Goal: Find specific page/section: Find specific page/section

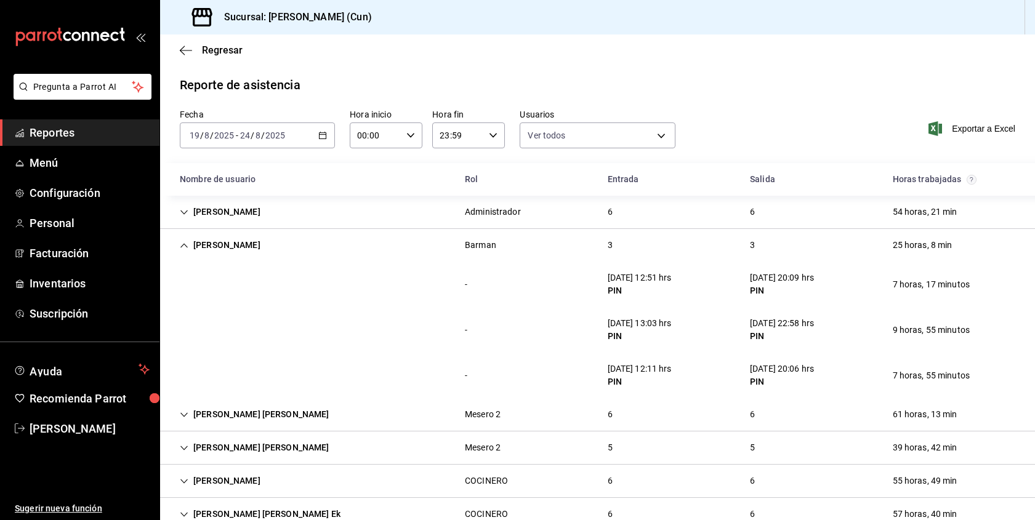
click at [70, 127] on span "Reportes" at bounding box center [90, 132] width 120 height 17
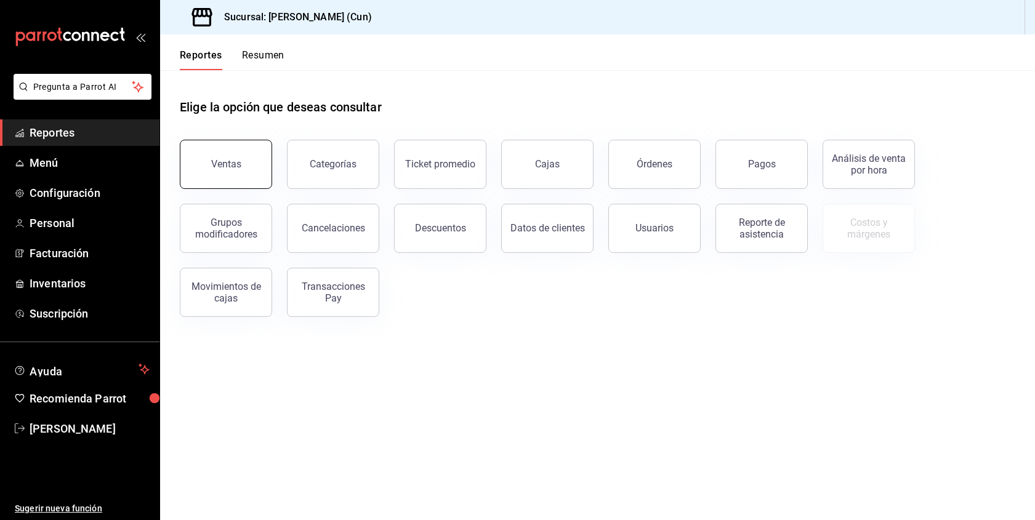
click at [226, 172] on button "Ventas" at bounding box center [226, 164] width 92 height 49
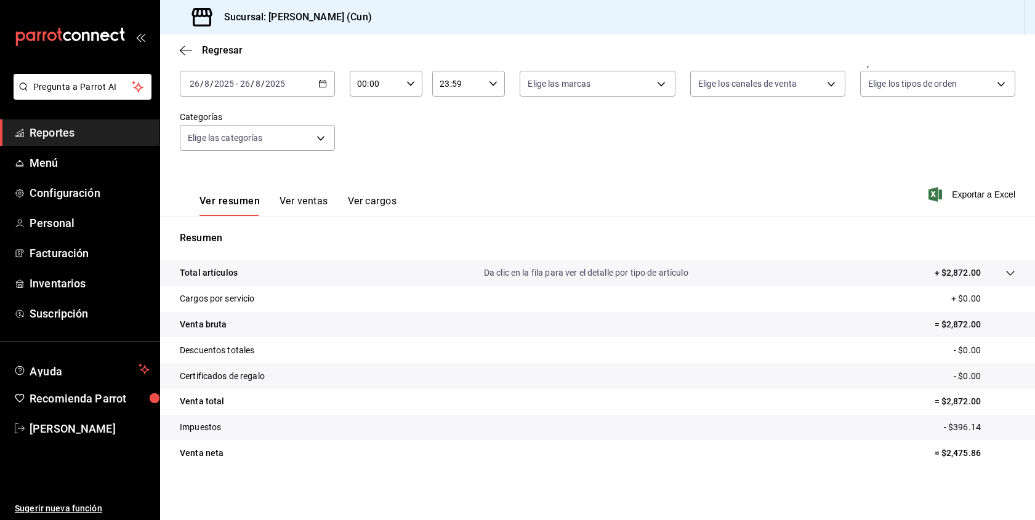
scroll to position [70, 0]
click at [304, 202] on button "Ver ventas" at bounding box center [304, 205] width 49 height 21
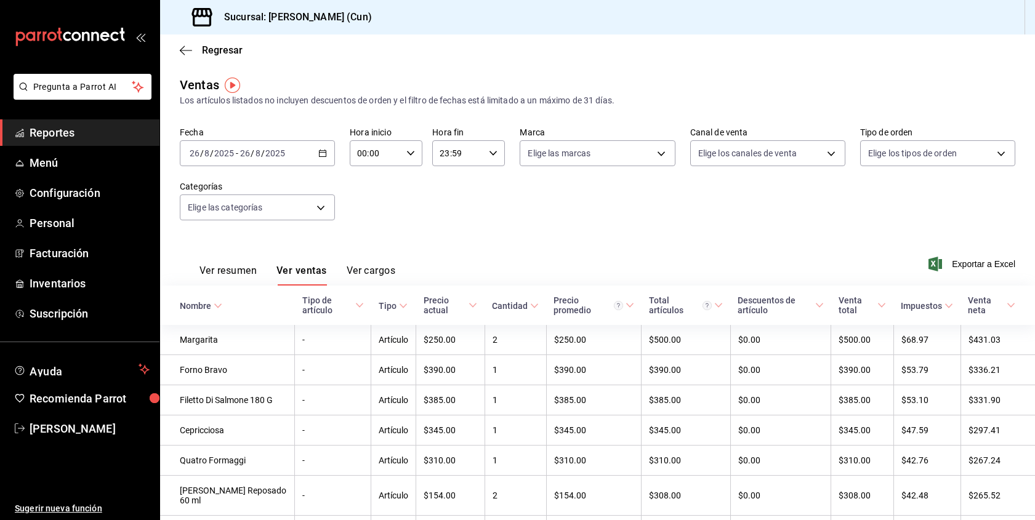
click at [55, 140] on span "Reportes" at bounding box center [90, 132] width 120 height 17
